Goal: Information Seeking & Learning: Learn about a topic

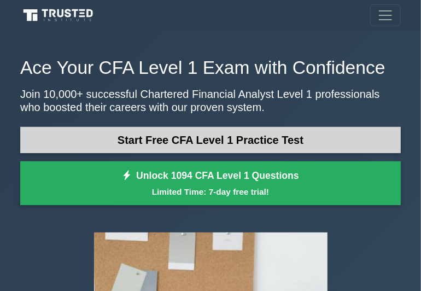
click at [258, 144] on link "Start Free CFA Level 1 Practice Test" at bounding box center [210, 140] width 380 height 26
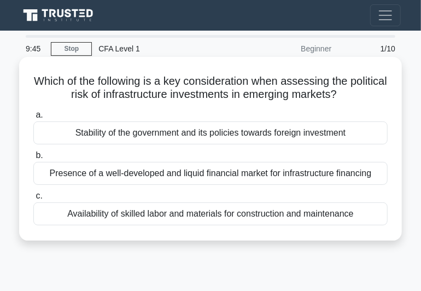
click at [282, 177] on div "Presence of a well-developed and liquid financial market for infrastructure fin…" at bounding box center [210, 173] width 354 height 23
click at [33, 159] on input "b. Presence of a well-developed and liquid financial market for infrastructure …" at bounding box center [33, 155] width 0 height 7
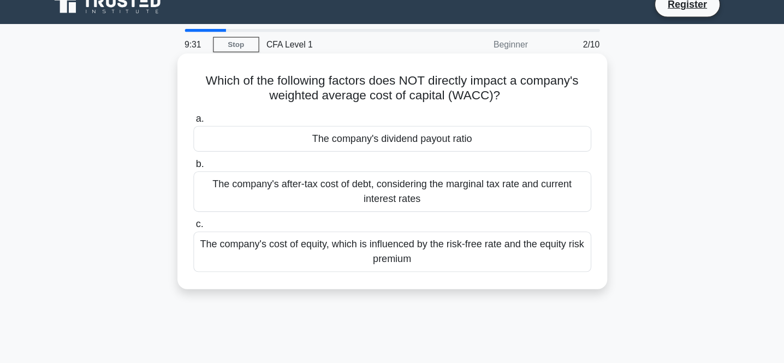
scroll to position [14, 0]
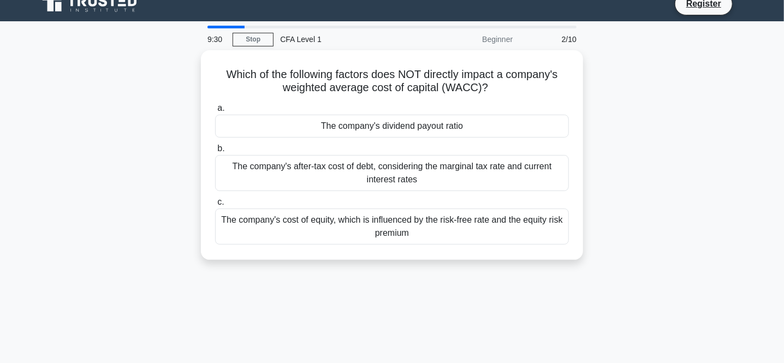
click at [420, 135] on div "Which of the following factors does NOT directly impact a company's weighted av…" at bounding box center [392, 161] width 721 height 223
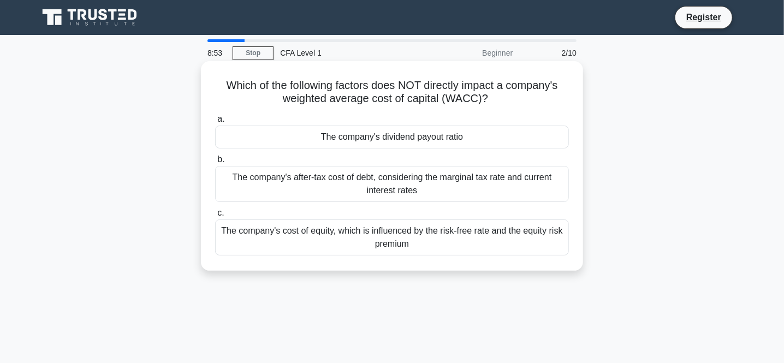
click at [420, 180] on div "The company's after-tax cost of debt, considering the marginal tax rate and cur…" at bounding box center [392, 184] width 354 height 36
click at [215, 163] on input "b. The company's after-tax cost of debt, considering the marginal tax rate and …" at bounding box center [215, 159] width 0 height 7
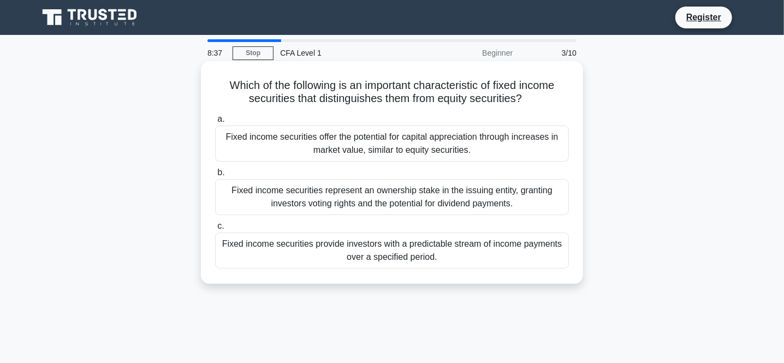
click at [420, 133] on div "Fixed income securities offer the potential for capital appreciation through in…" at bounding box center [392, 144] width 354 height 36
click at [215, 123] on input "a. Fixed income securities offer the potential for capital appreciation through…" at bounding box center [215, 119] width 0 height 7
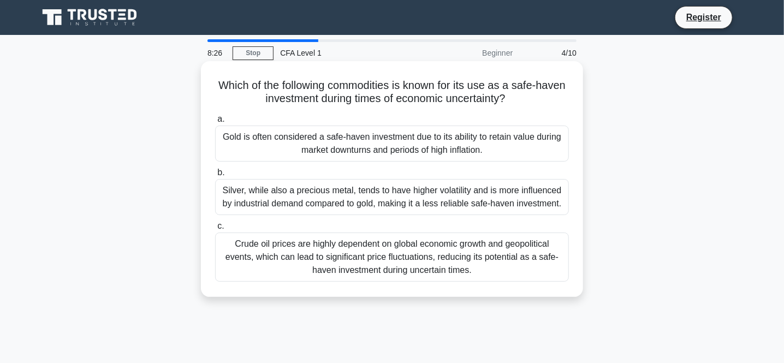
click at [420, 251] on div "Crude oil prices are highly dependent on global economic growth and geopolitica…" at bounding box center [392, 257] width 354 height 49
click at [215, 230] on input "c. Crude oil prices are highly dependent on global economic growth and geopolit…" at bounding box center [215, 226] width 0 height 7
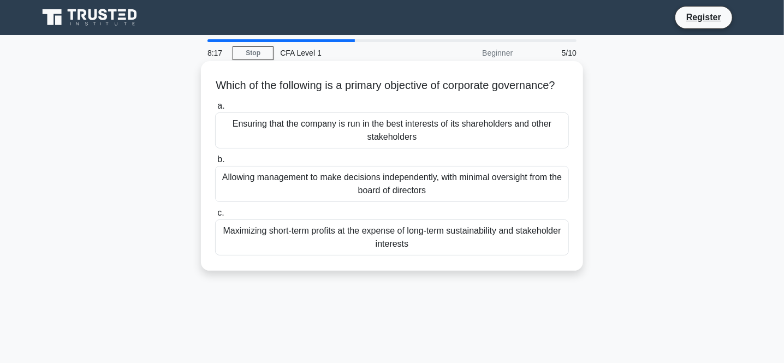
click at [420, 246] on div "Maximizing short-term profits at the expense of long-term sustainability and st…" at bounding box center [392, 238] width 354 height 36
click at [215, 217] on input "c. Maximizing short-term profits at the expense of long-term sustainability and…" at bounding box center [215, 213] width 0 height 7
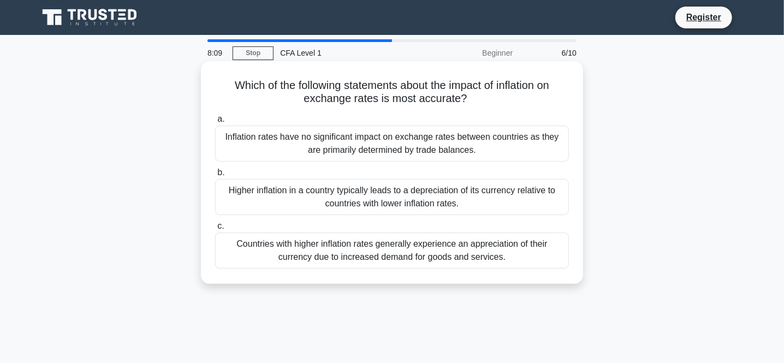
click at [420, 192] on div "Higher inflation in a country typically leads to a depreciation of its currency…" at bounding box center [392, 197] width 354 height 36
click at [215, 176] on input "b. Higher inflation in a country typically leads to a depreciation of its curre…" at bounding box center [215, 172] width 0 height 7
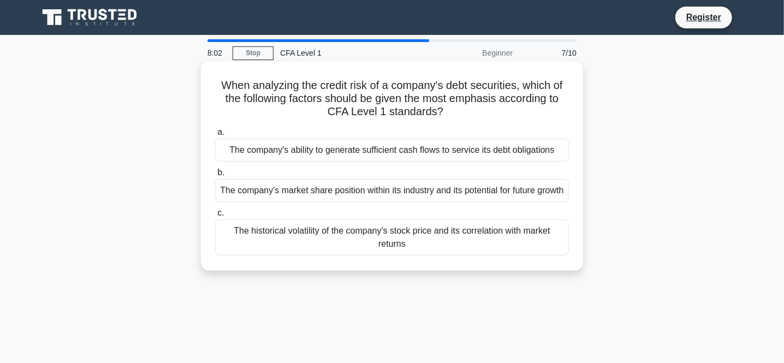
click at [420, 151] on div "The company's ability to generate sufficient cash flows to service its debt obl…" at bounding box center [392, 150] width 354 height 23
click at [215, 136] on input "a. The company's ability to generate sufficient cash flows to service its debt …" at bounding box center [215, 132] width 0 height 7
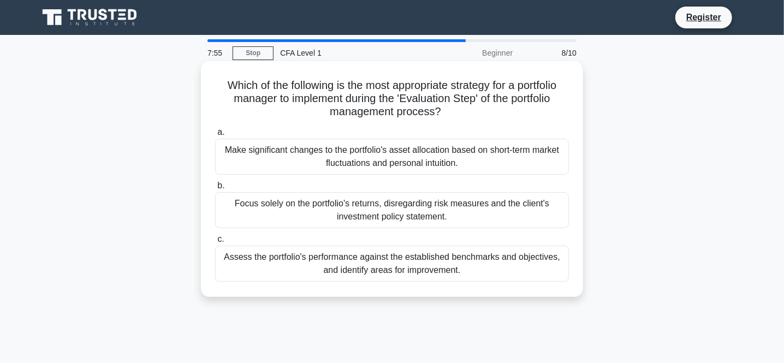
click at [420, 168] on div "Make significant changes to the portfolio's asset allocation based on short-ter…" at bounding box center [392, 157] width 354 height 36
click at [215, 136] on input "a. Make significant changes to the portfolio's asset allocation based on short-…" at bounding box center [215, 132] width 0 height 7
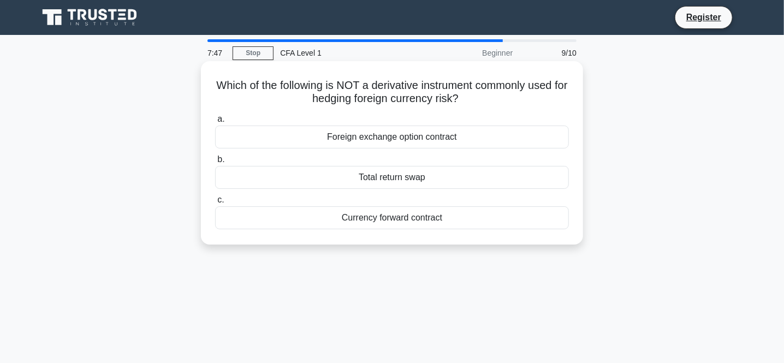
click at [420, 139] on div "Foreign exchange option contract" at bounding box center [392, 137] width 354 height 23
click at [215, 123] on input "a. Foreign exchange option contract" at bounding box center [215, 119] width 0 height 7
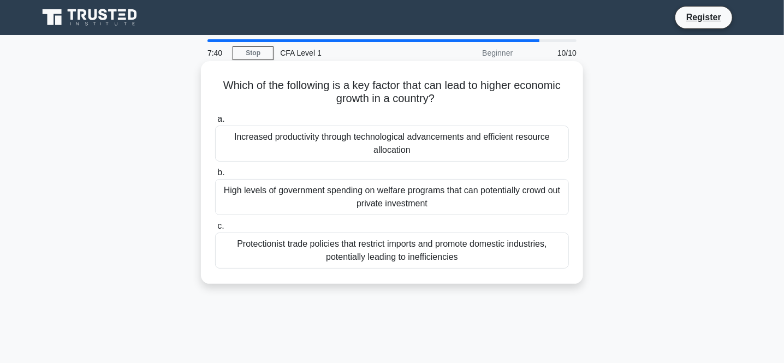
click at [420, 262] on div "Protectionist trade policies that restrict imports and promote domestic industr…" at bounding box center [392, 251] width 354 height 36
click at [215, 230] on input "c. Protectionist trade policies that restrict imports and promote domestic indu…" at bounding box center [215, 226] width 0 height 7
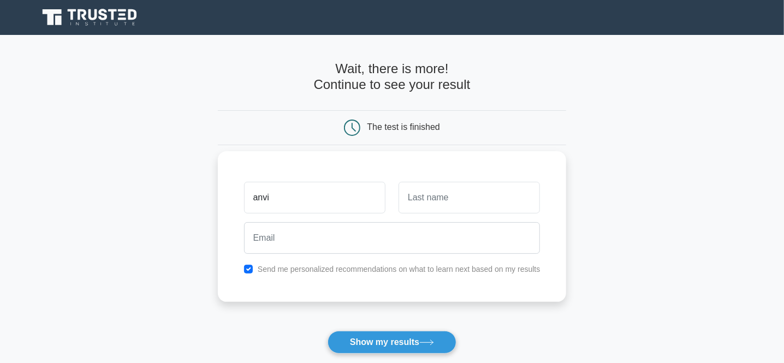
type input "anvi"
click at [492, 202] on input "text" at bounding box center [469, 198] width 141 height 32
type input "mr"
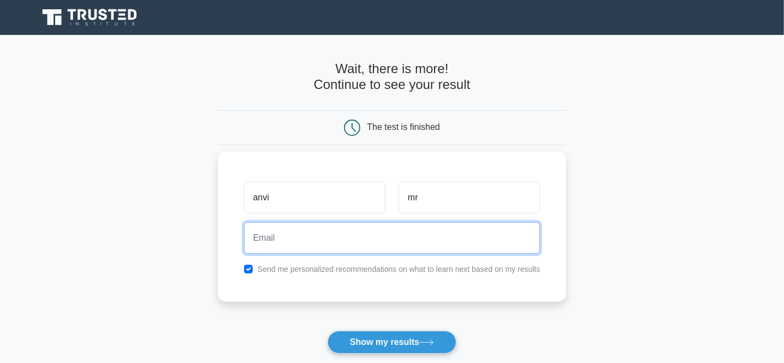
click at [462, 237] on input "email" at bounding box center [392, 238] width 297 height 32
type input "anvithamakkimane@gmail.com"
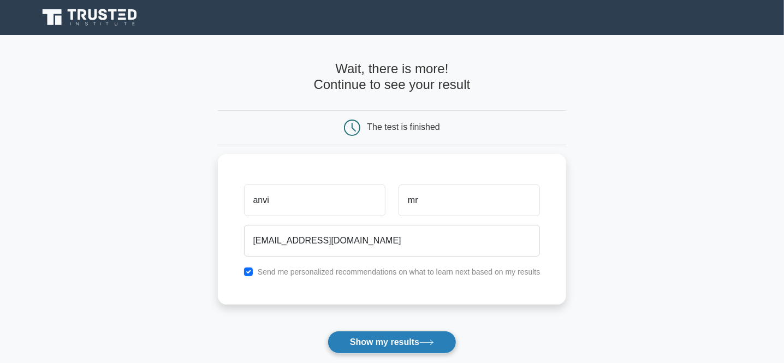
click at [416, 337] on button "Show my results" at bounding box center [392, 342] width 129 height 23
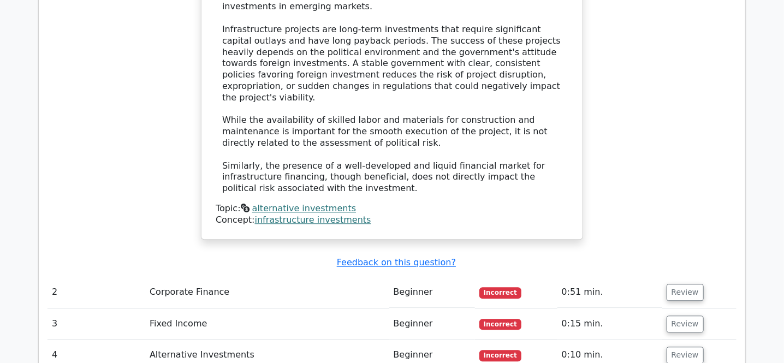
scroll to position [1213, 0]
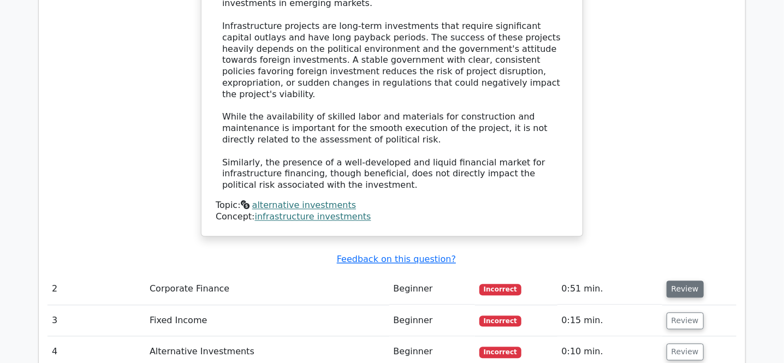
click at [681, 281] on button "Review" at bounding box center [685, 289] width 37 height 17
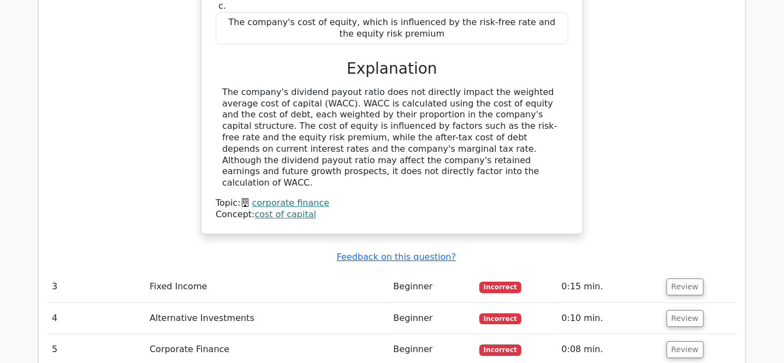
scroll to position [1668, 0]
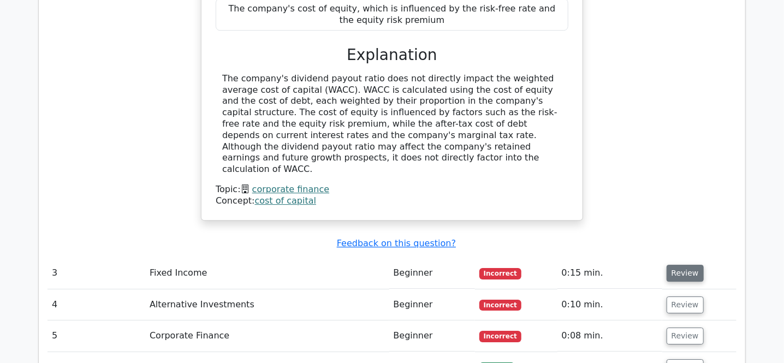
click at [681, 265] on button "Review" at bounding box center [685, 273] width 37 height 17
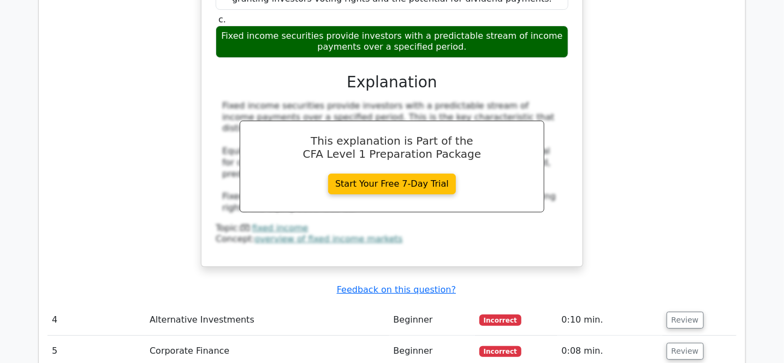
scroll to position [2106, 0]
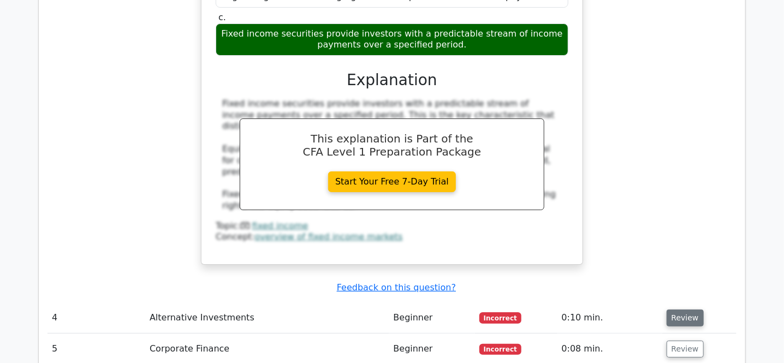
click at [689, 310] on button "Review" at bounding box center [685, 318] width 37 height 17
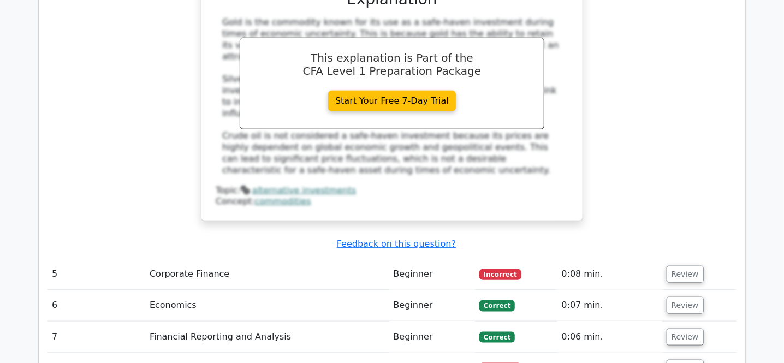
scroll to position [2687, 0]
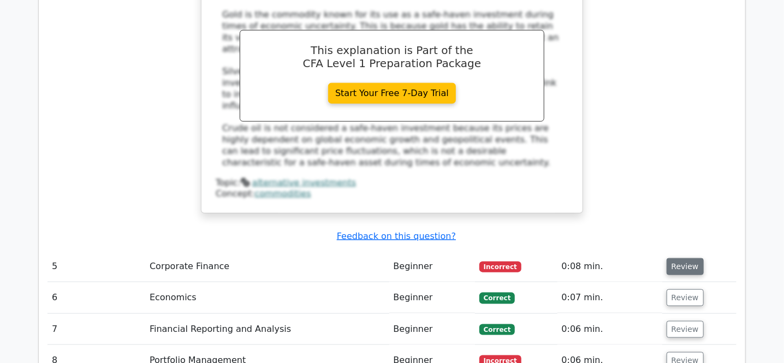
click at [683, 258] on button "Review" at bounding box center [685, 266] width 37 height 17
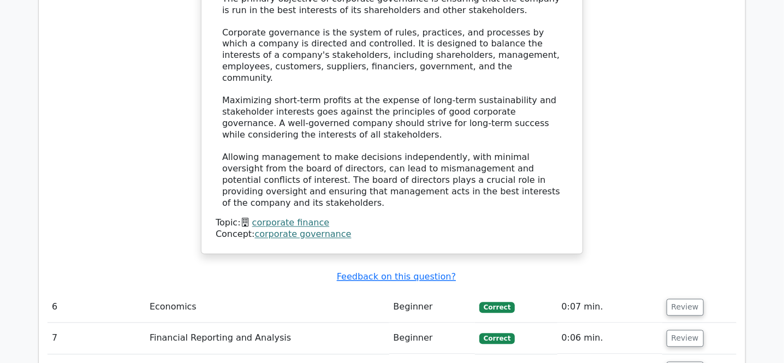
scroll to position [3208, 0]
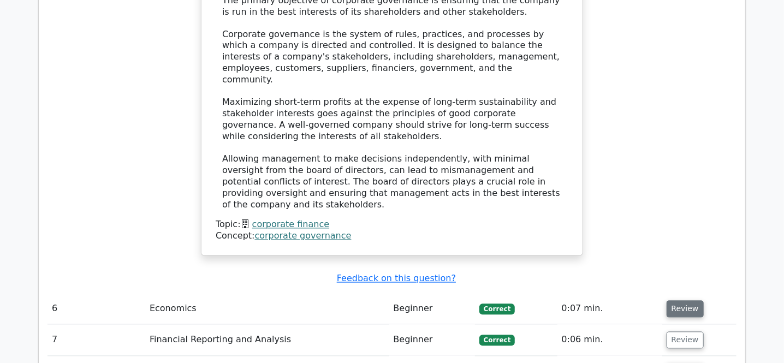
click at [686, 301] on button "Review" at bounding box center [685, 309] width 37 height 17
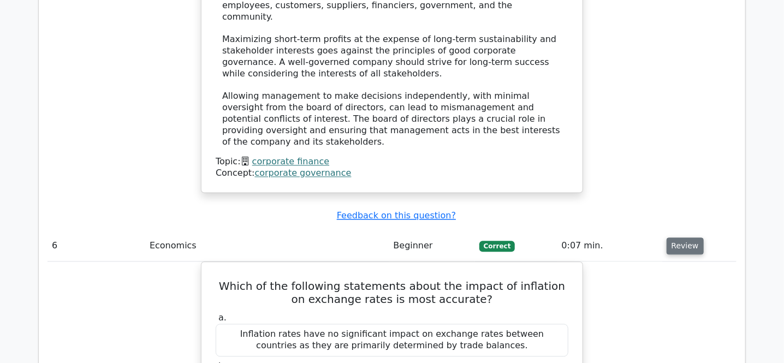
scroll to position [3274, 0]
